Goal: Transaction & Acquisition: Purchase product/service

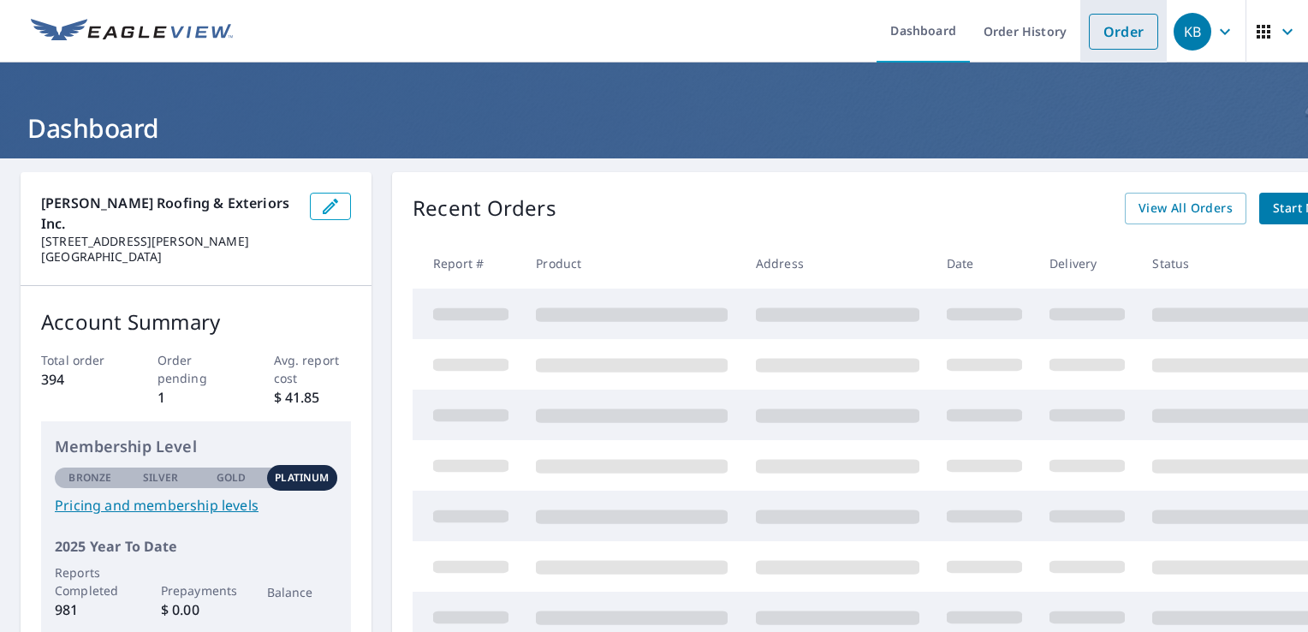
click at [1089, 33] on link "Order" at bounding box center [1123, 32] width 69 height 36
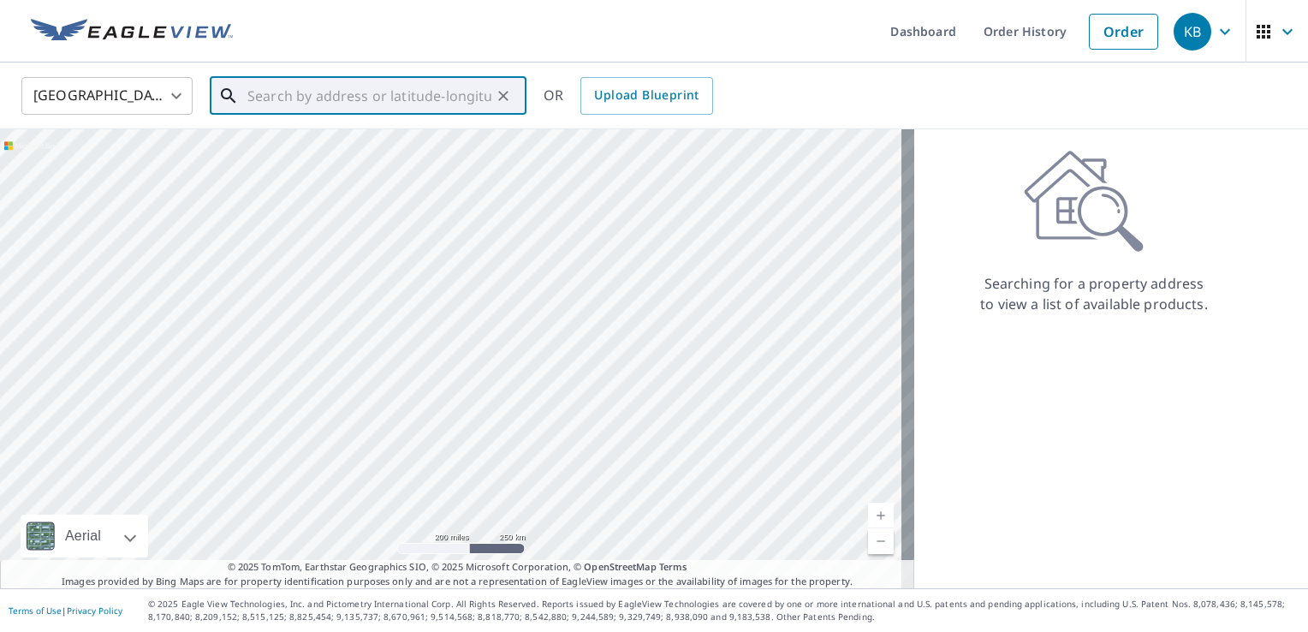
click at [258, 98] on input "text" at bounding box center [369, 96] width 244 height 48
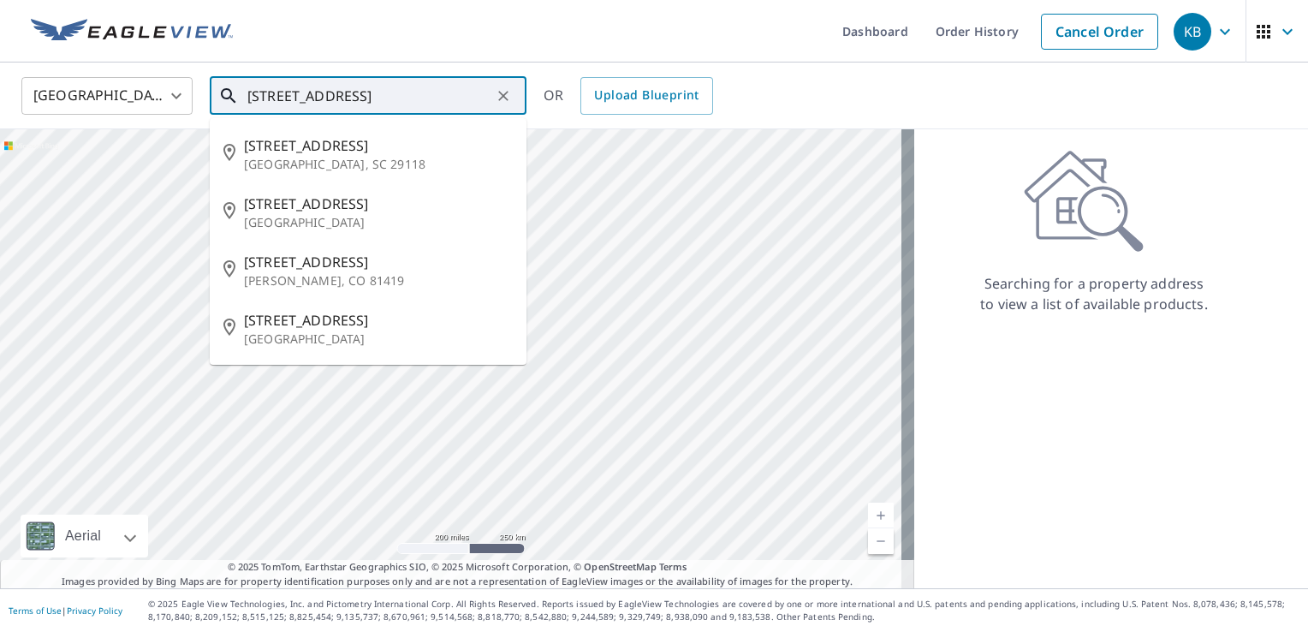
click at [278, 97] on input "[STREET_ADDRESS]" at bounding box center [369, 96] width 244 height 48
click at [390, 100] on input "[STREET_ADDRESS]" at bounding box center [369, 96] width 244 height 48
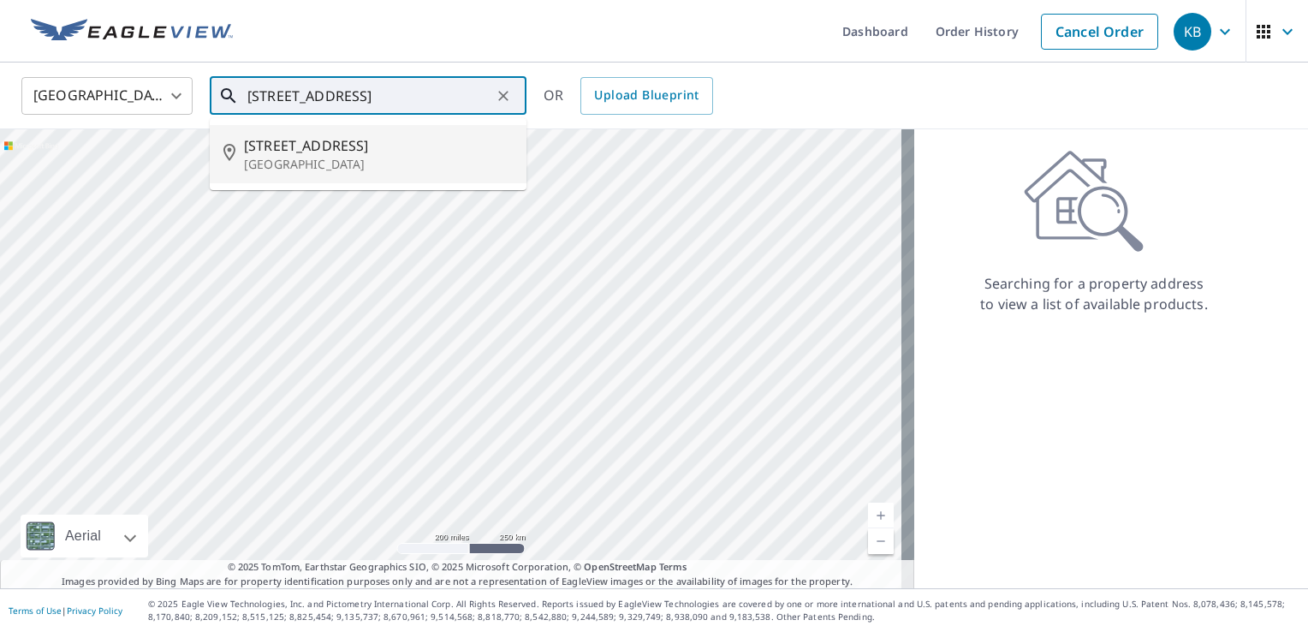
click at [312, 163] on p "[GEOGRAPHIC_DATA]" at bounding box center [378, 164] width 269 height 17
type input "[STREET_ADDRESS]"
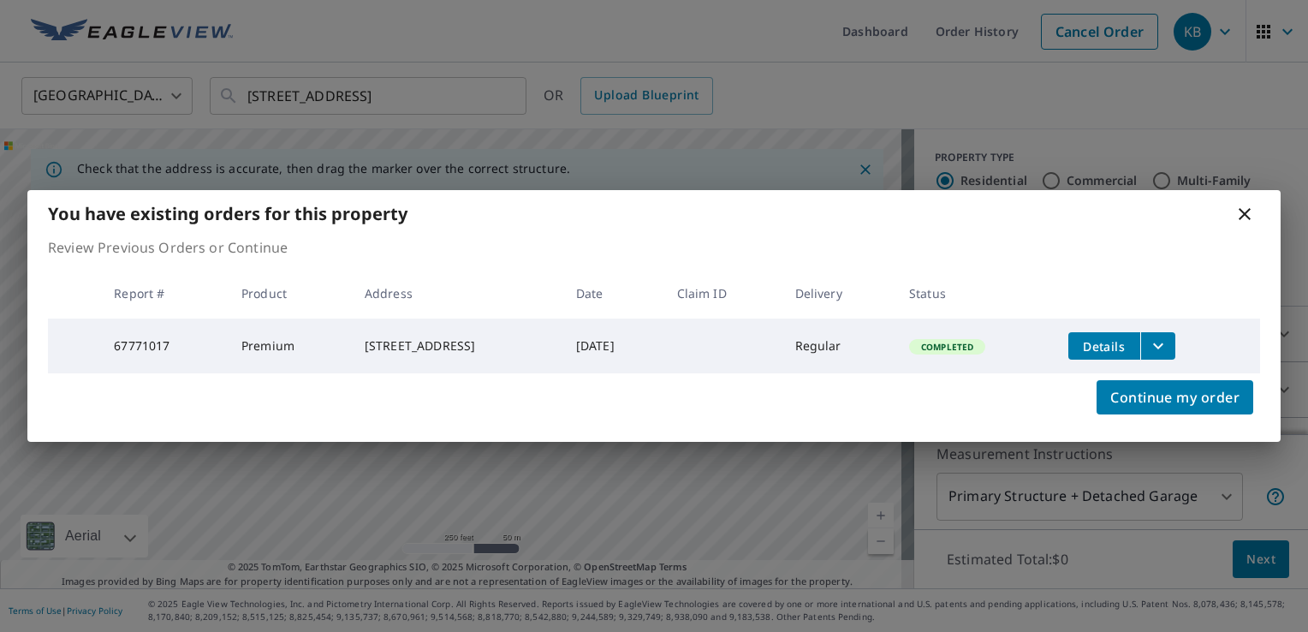
click at [964, 342] on span "Completed" at bounding box center [947, 347] width 73 height 12
click at [939, 345] on span "Completed" at bounding box center [947, 347] width 73 height 12
click at [1130, 401] on span "Continue my order" at bounding box center [1174, 397] width 129 height 24
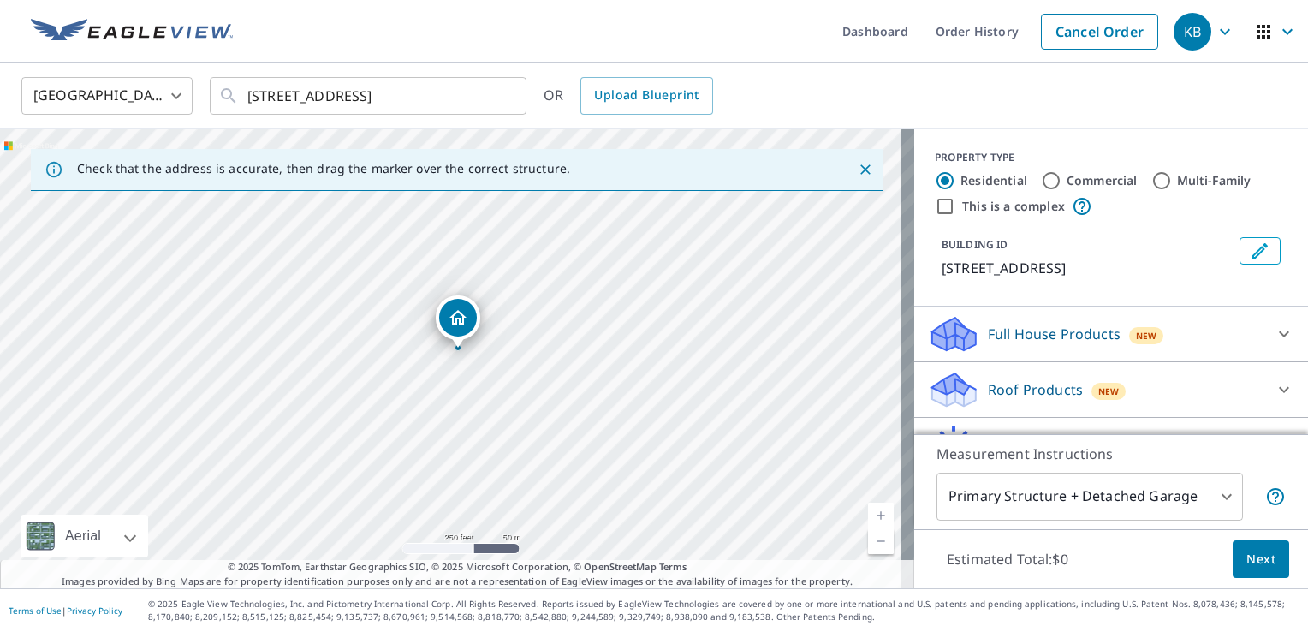
drag, startPoint x: 445, startPoint y: 322, endPoint x: 452, endPoint y: 313, distance: 11.0
drag, startPoint x: 448, startPoint y: 320, endPoint x: 438, endPoint y: 337, distance: 20.0
drag, startPoint x: 353, startPoint y: 238, endPoint x: 400, endPoint y: 248, distance: 48.2
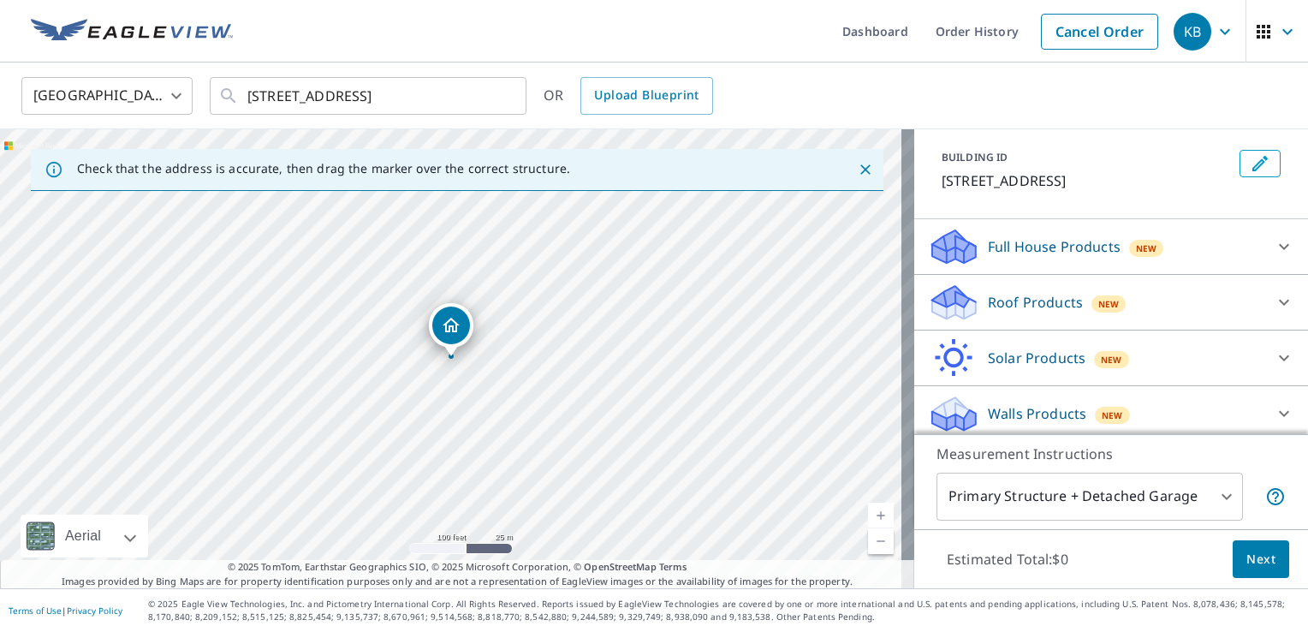
scroll to position [95, 0]
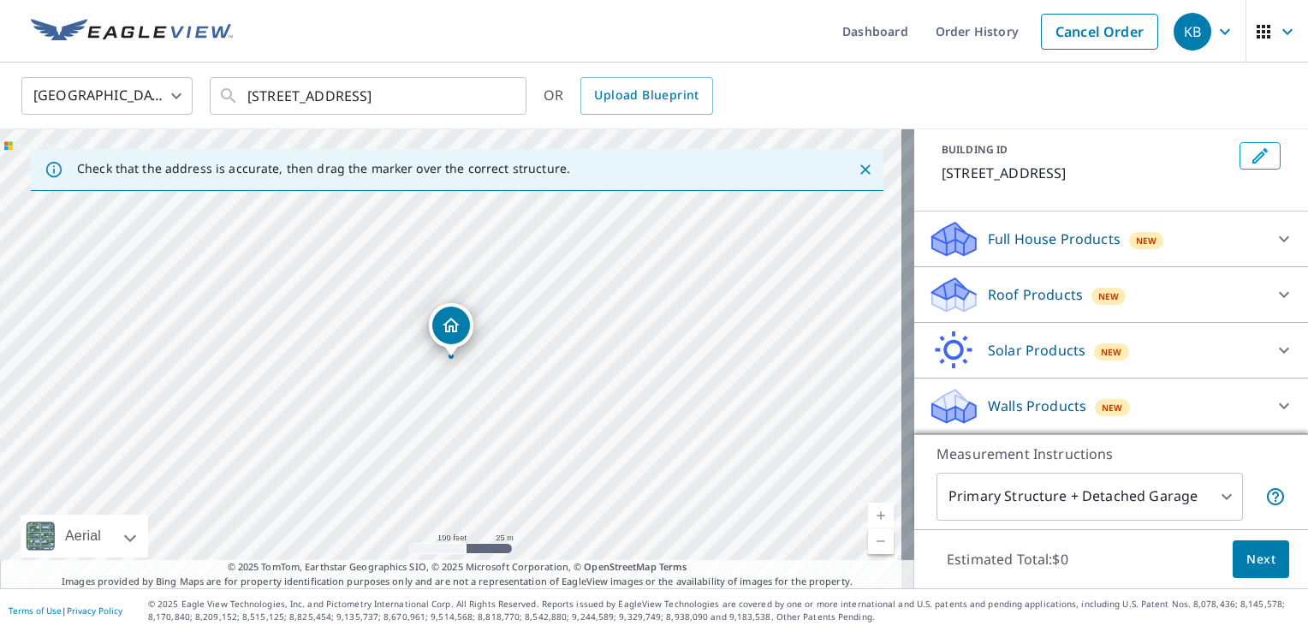
click at [1027, 305] on p "Roof Products" at bounding box center [1035, 294] width 95 height 21
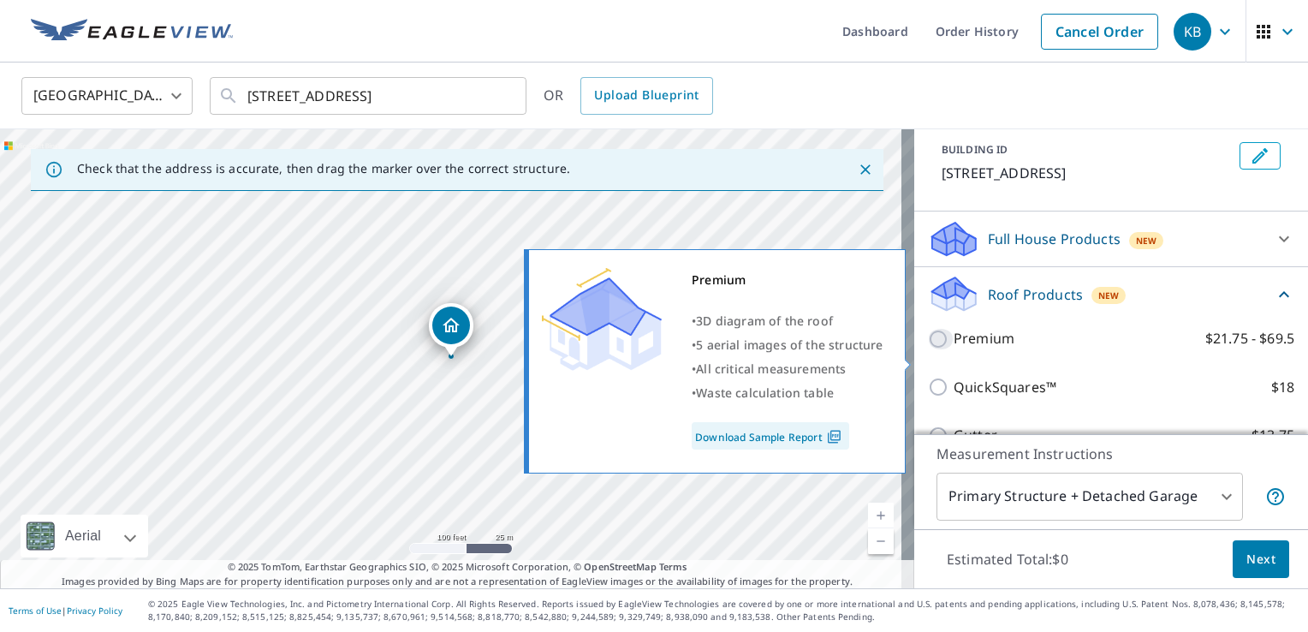
click at [928, 349] on input "Premium $21.75 - $69.5" at bounding box center [941, 339] width 26 height 21
checkbox input "true"
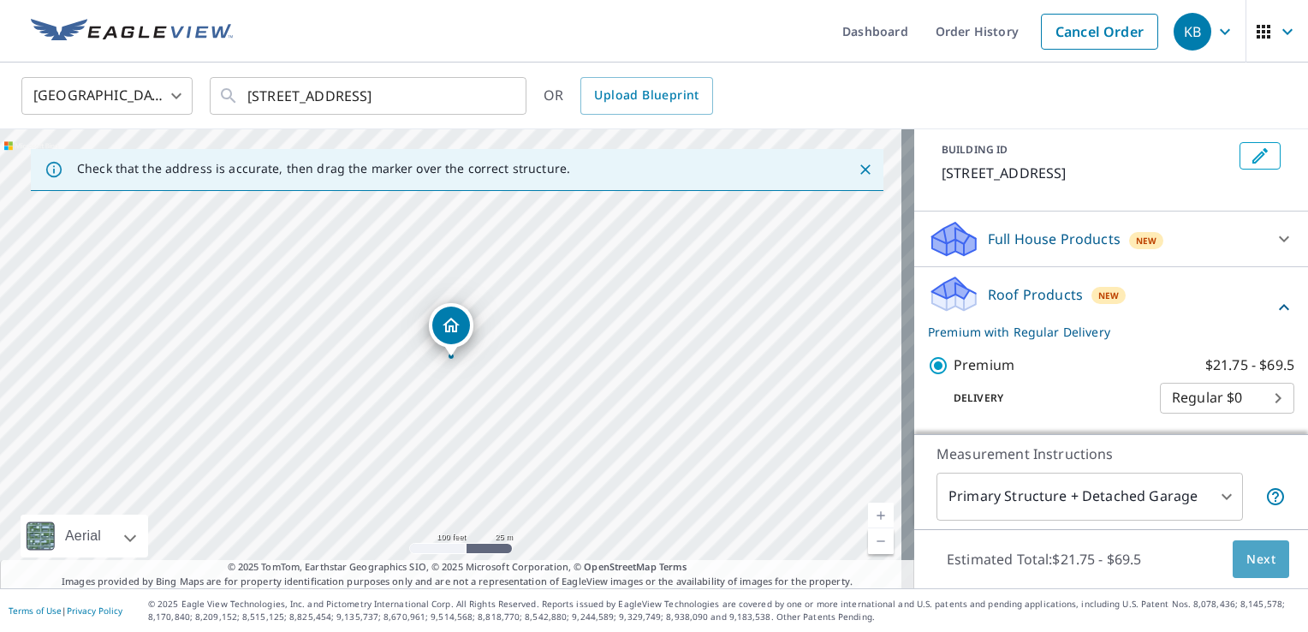
click at [1248, 564] on span "Next" at bounding box center [1260, 559] width 29 height 21
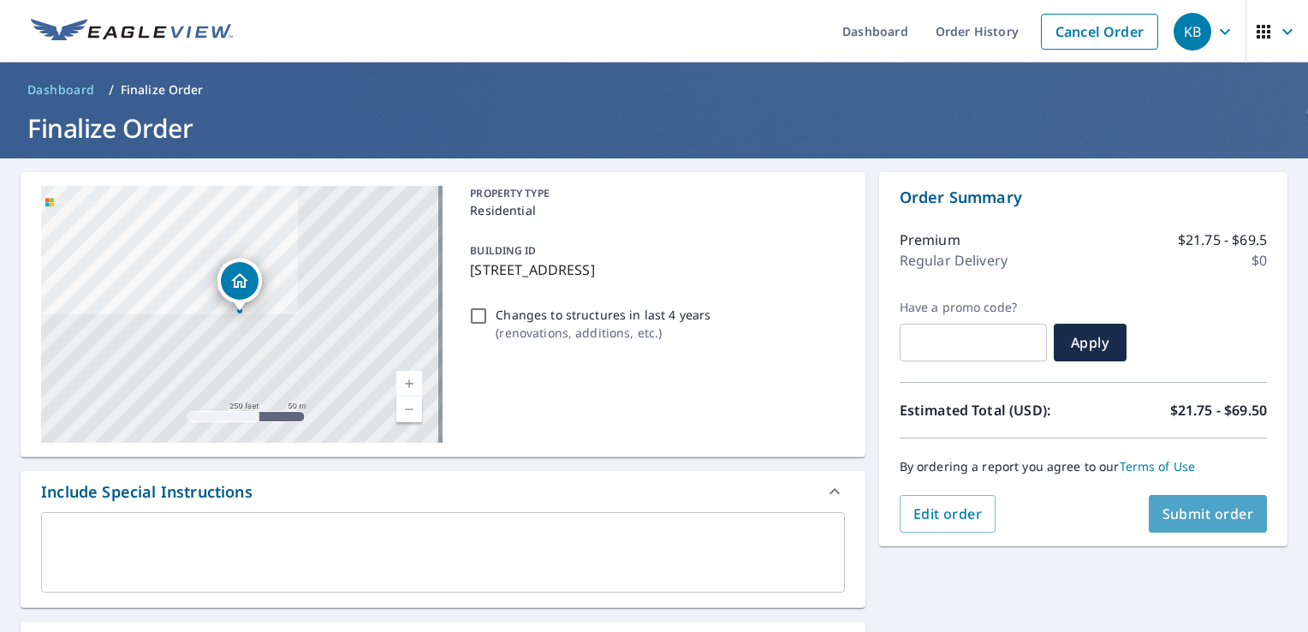
click at [1192, 498] on button "Submit order" at bounding box center [1207, 514] width 119 height 38
checkbox input "true"
